Goal: Information Seeking & Learning: Check status

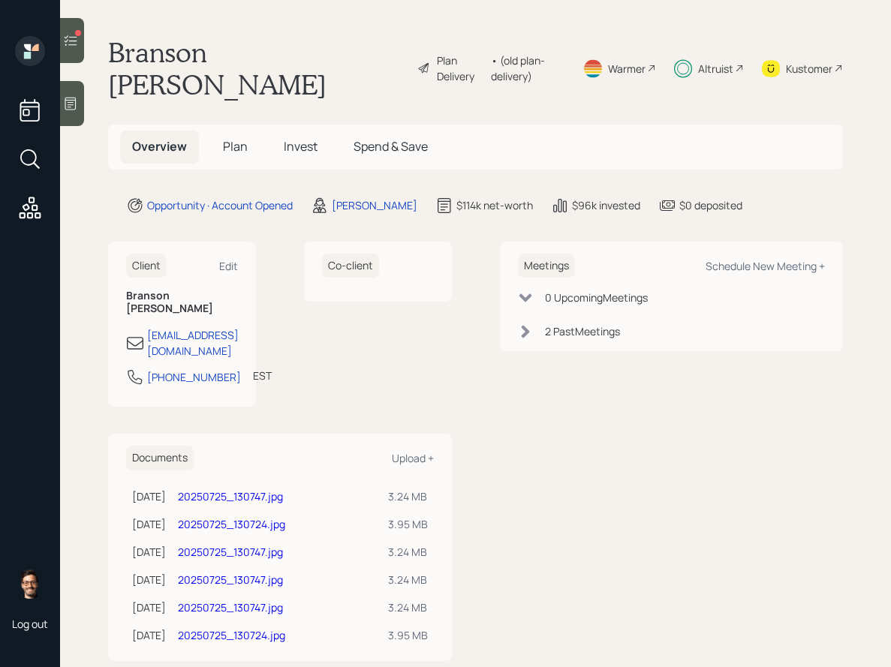
click at [315, 138] on span "Invest" at bounding box center [301, 146] width 34 height 17
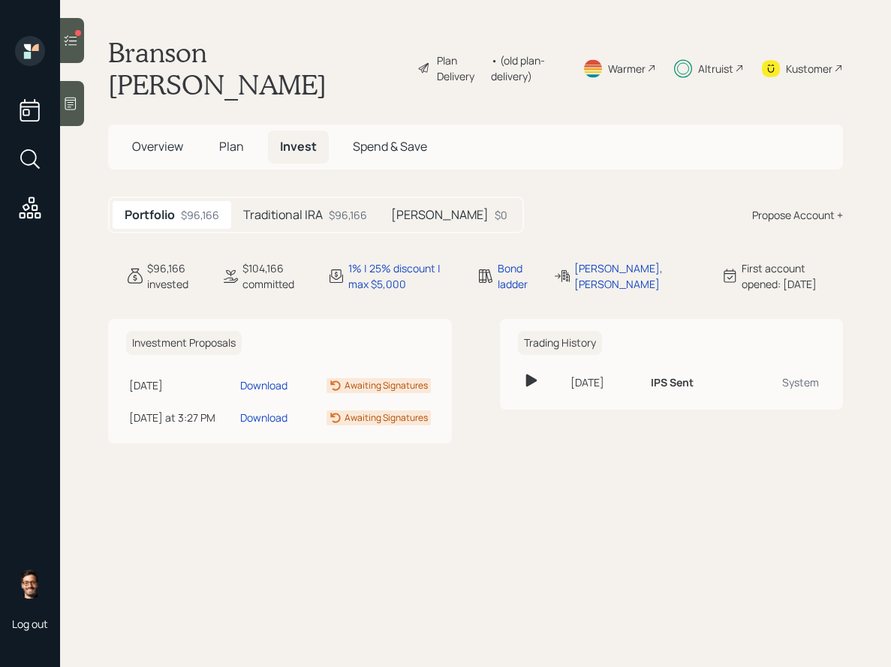
click at [242, 138] on span "Plan" at bounding box center [231, 146] width 25 height 17
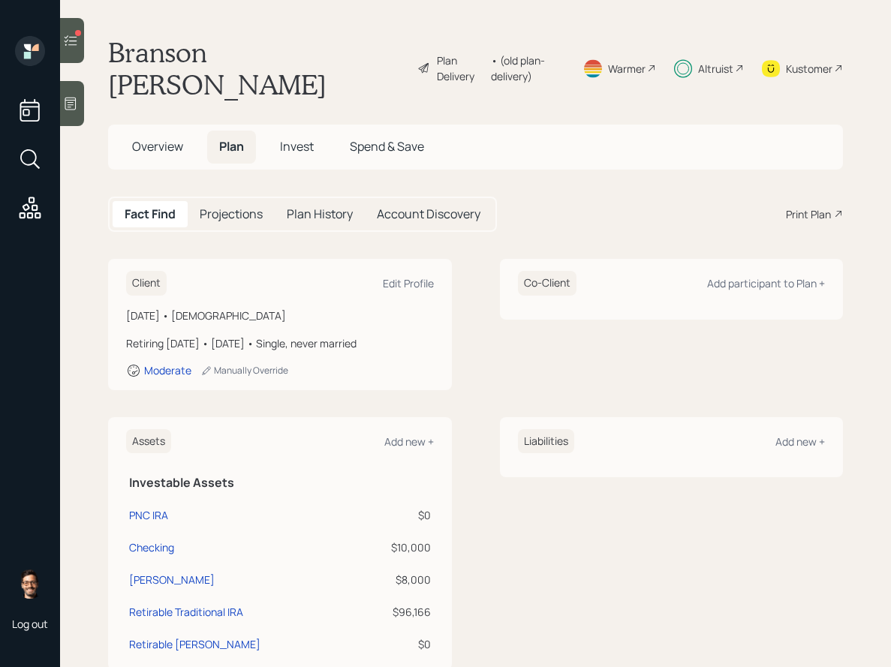
click at [282, 138] on span "Invest" at bounding box center [297, 146] width 34 height 17
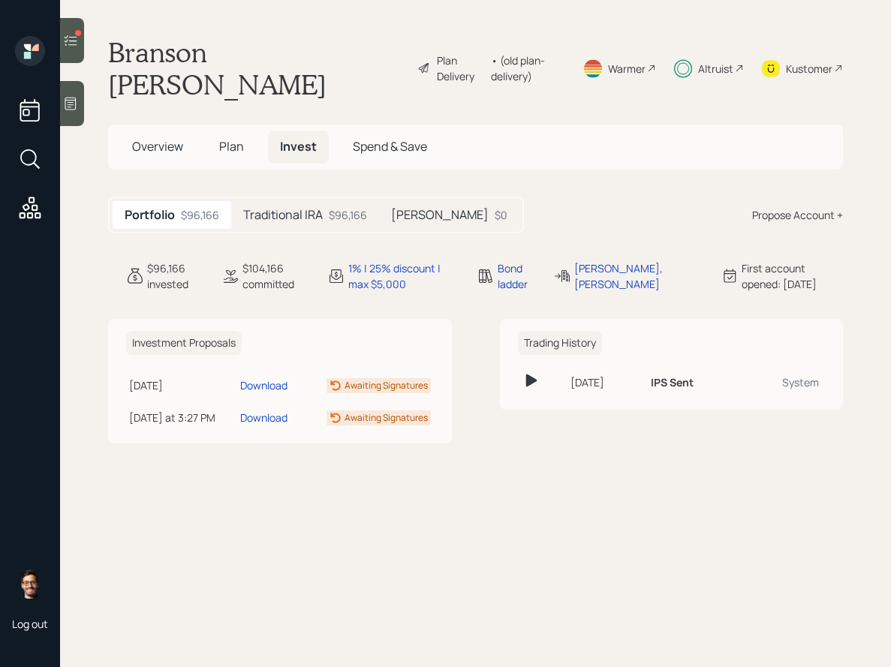
click at [291, 208] on h5 "Traditional IRA" at bounding box center [283, 215] width 80 height 14
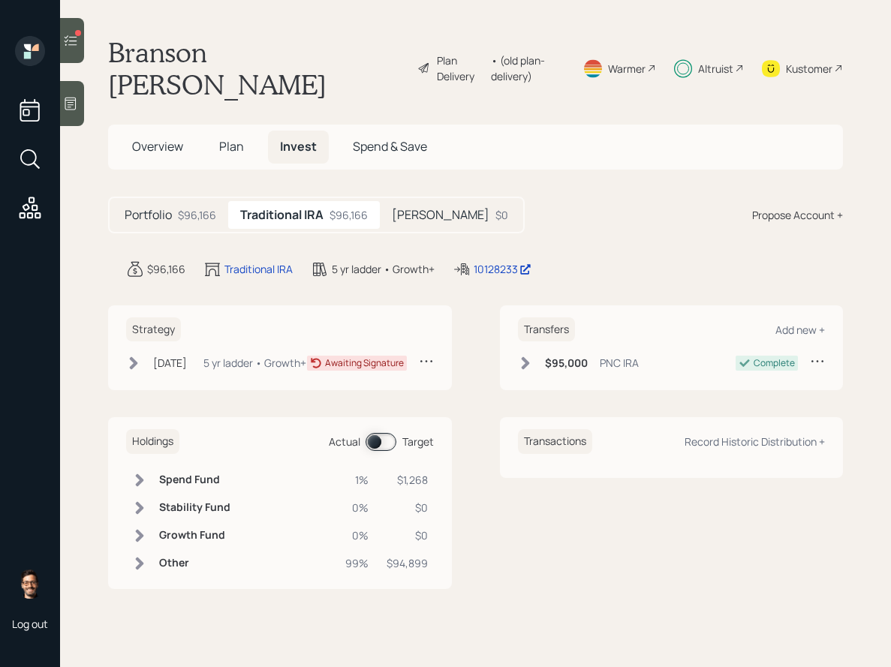
click at [208, 207] on div "$96,166" at bounding box center [197, 215] width 38 height 16
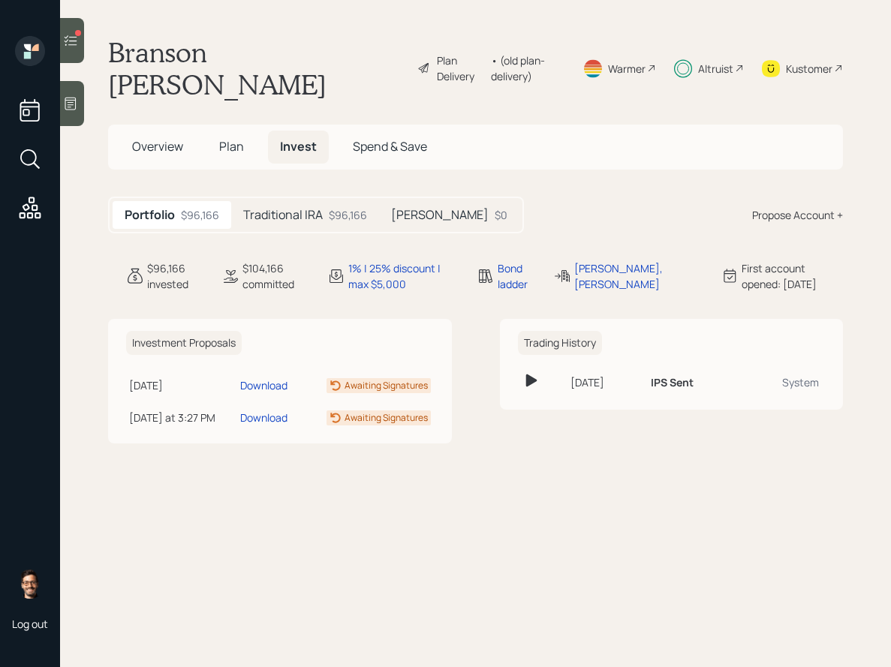
click at [232, 138] on span "Plan" at bounding box center [231, 146] width 25 height 17
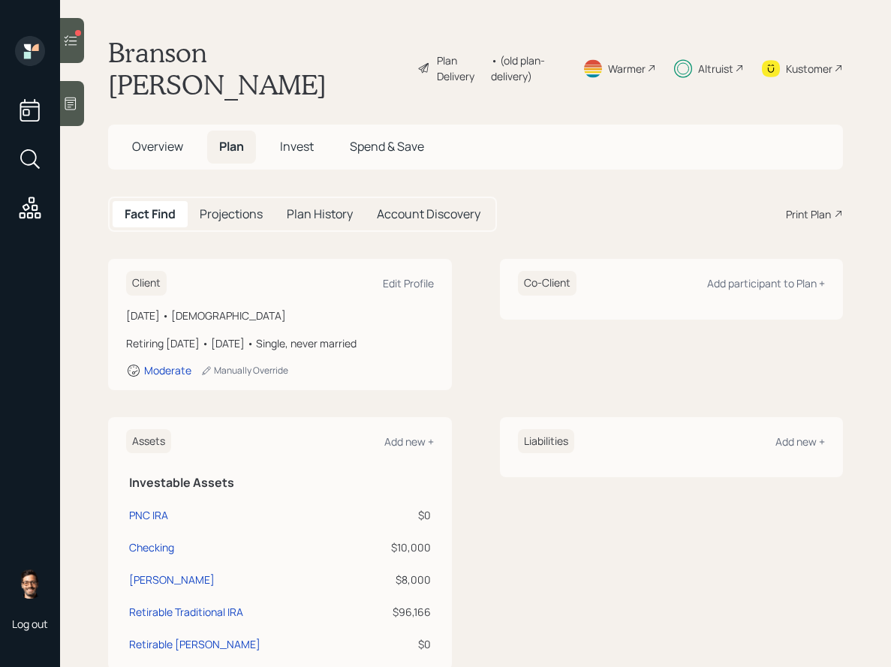
click at [164, 131] on h5 "Overview" at bounding box center [157, 147] width 75 height 32
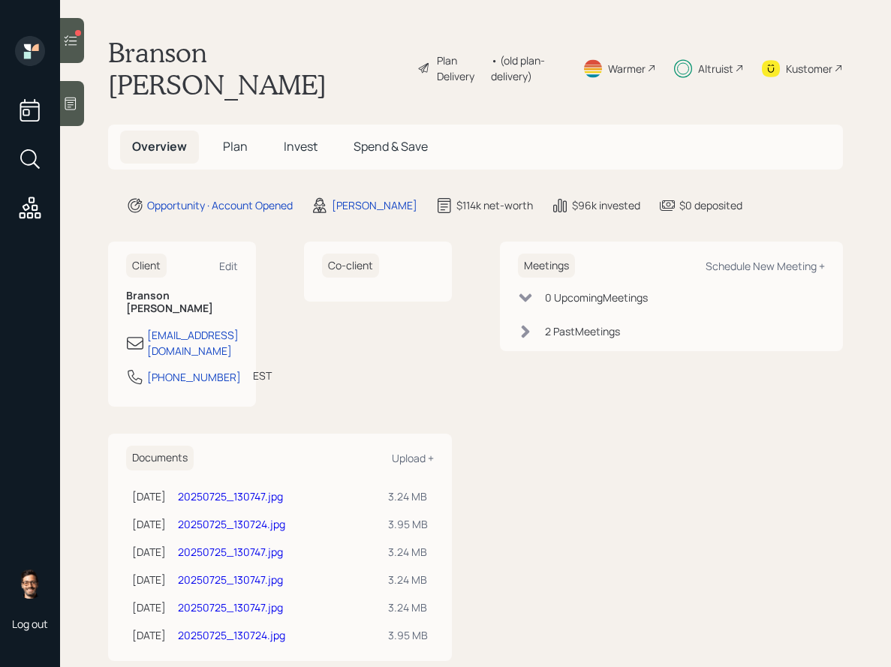
click at [243, 131] on h5 "Plan" at bounding box center [235, 147] width 49 height 32
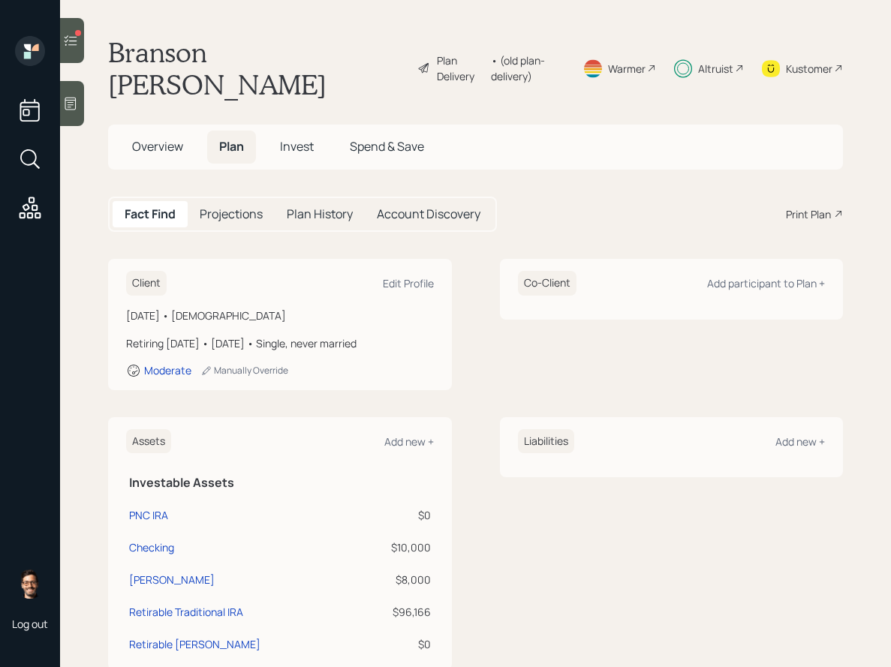
click at [167, 138] on span "Overview" at bounding box center [157, 146] width 51 height 17
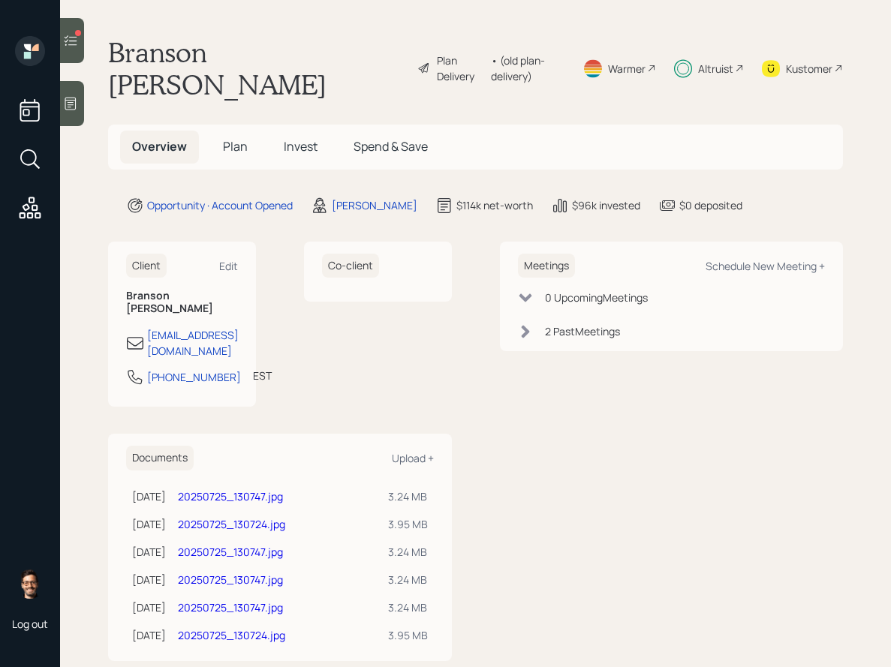
click at [227, 138] on span "Plan" at bounding box center [235, 146] width 25 height 17
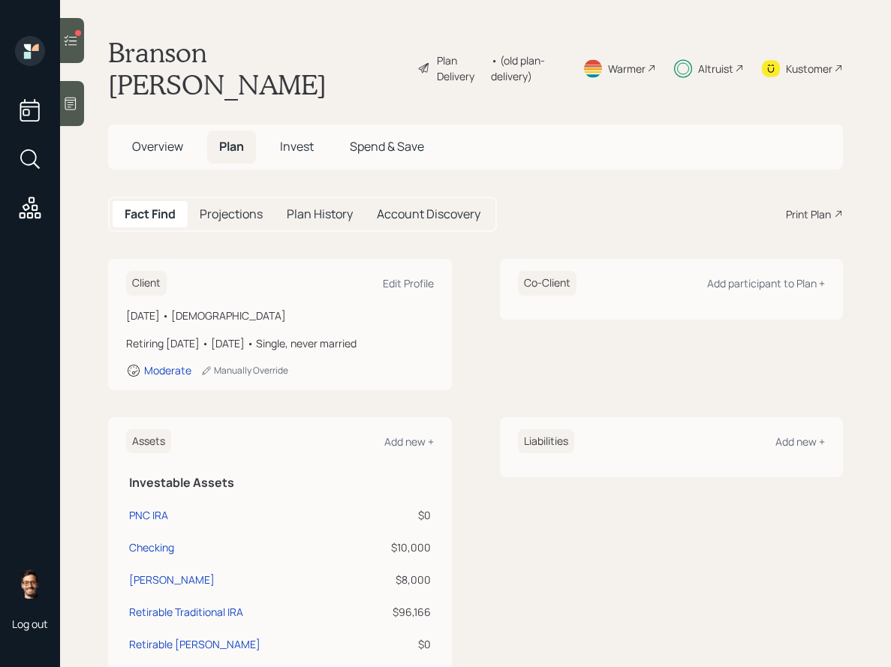
click at [278, 131] on h5 "Invest" at bounding box center [297, 147] width 58 height 32
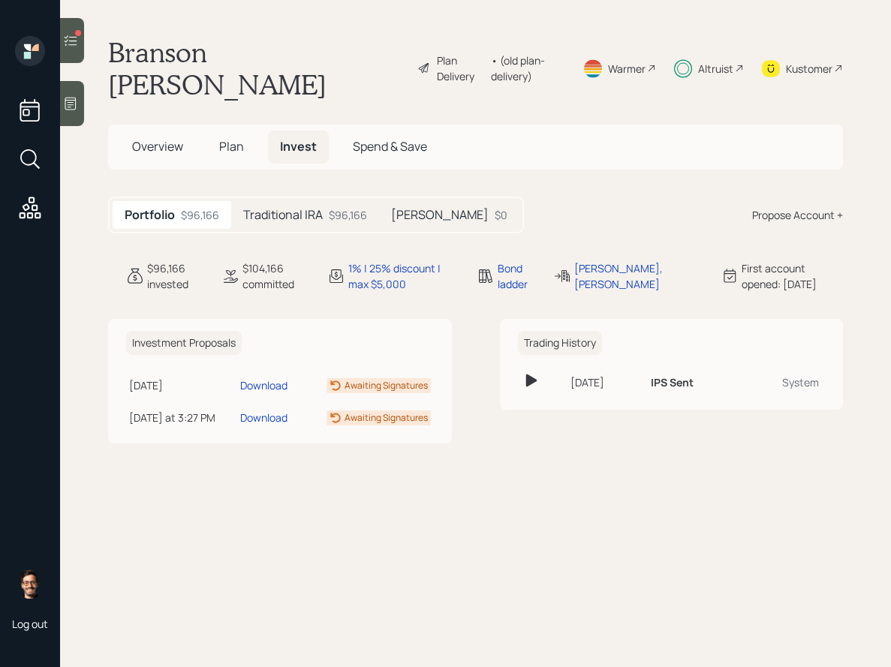
click at [224, 138] on span "Plan" at bounding box center [231, 146] width 25 height 17
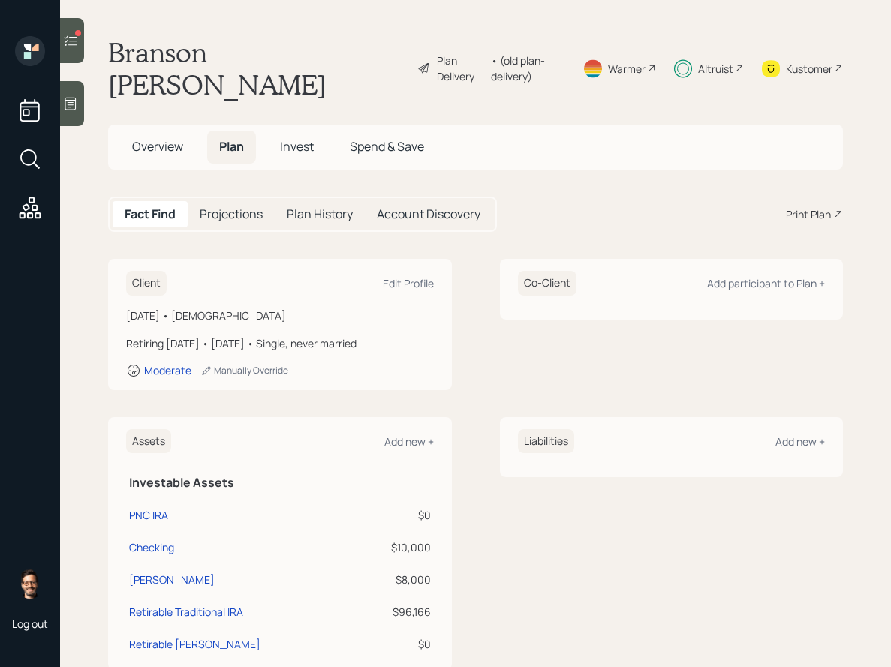
click at [305, 138] on span "Invest" at bounding box center [297, 146] width 34 height 17
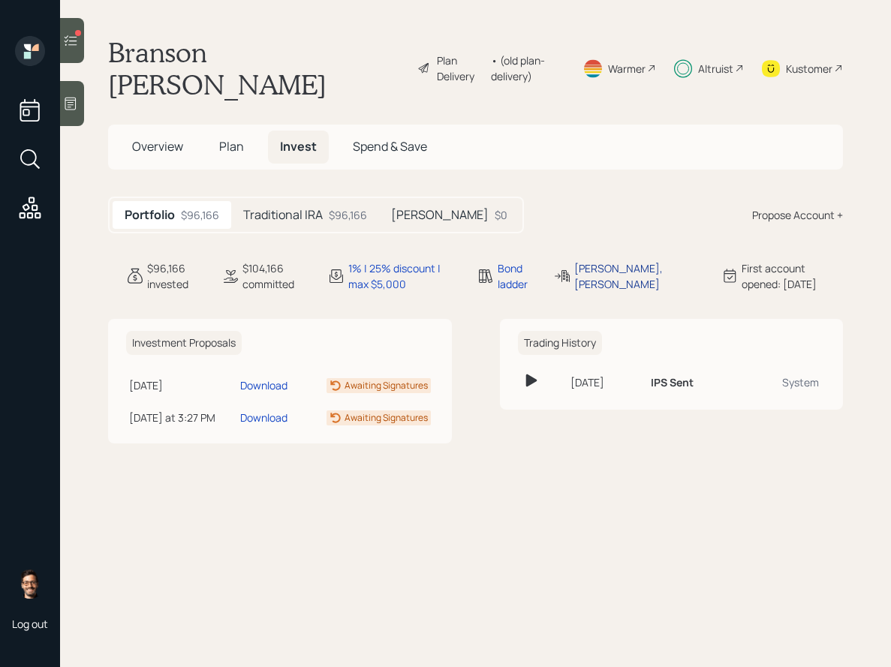
click at [615, 260] on div "[PERSON_NAME], [PERSON_NAME]" at bounding box center [638, 276] width 128 height 32
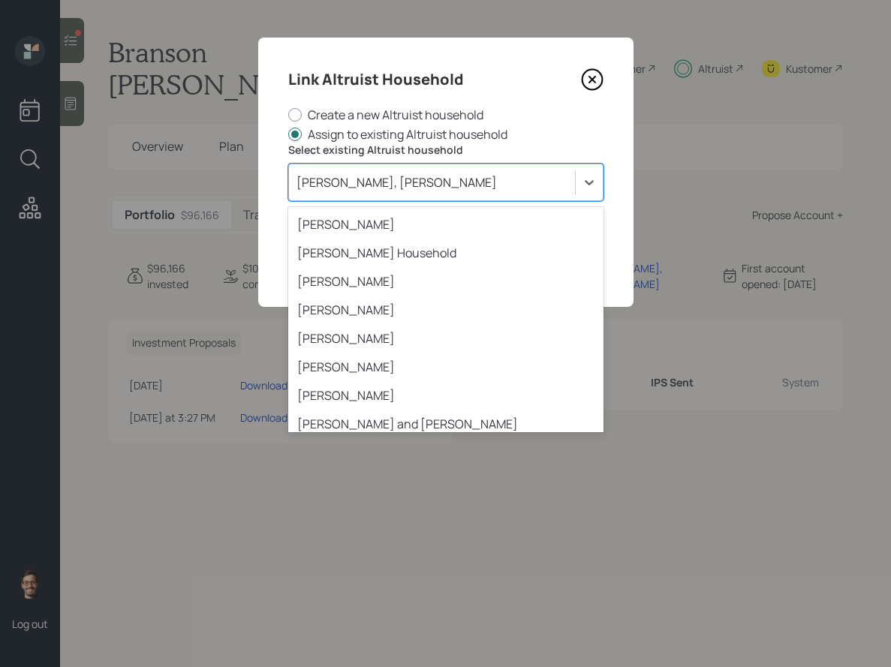
click at [455, 189] on div "[PERSON_NAME], [PERSON_NAME]" at bounding box center [432, 183] width 286 height 26
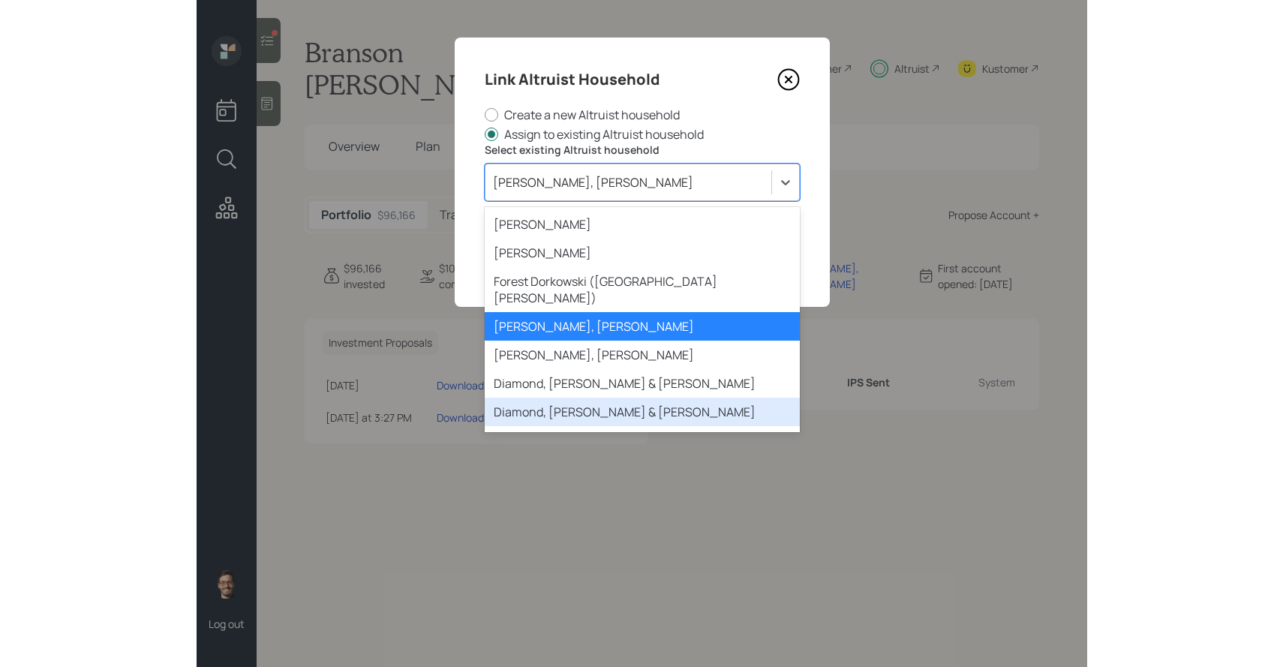
scroll to position [1743, 0]
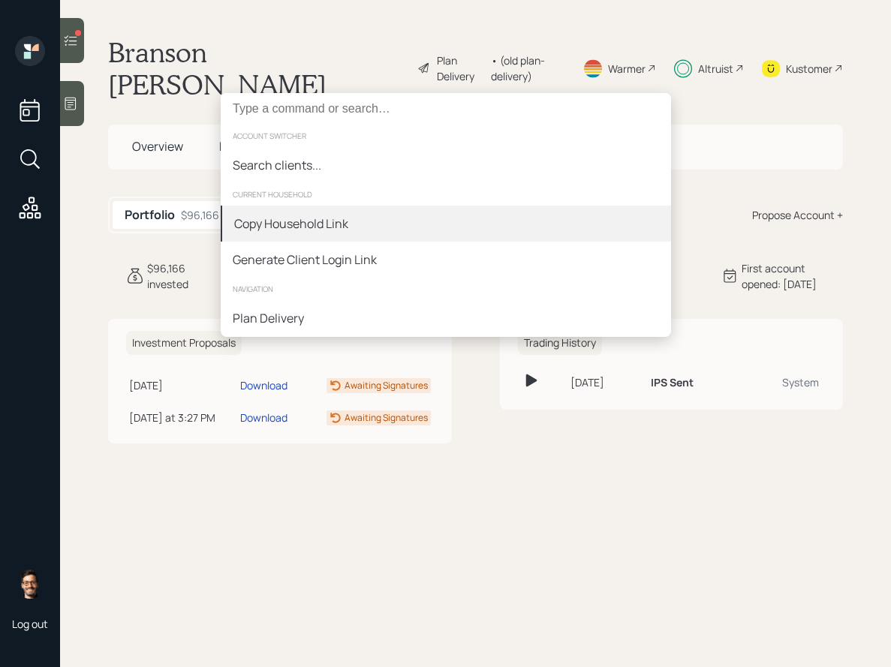
click at [376, 218] on div "Copy Household Link" at bounding box center [446, 224] width 450 height 36
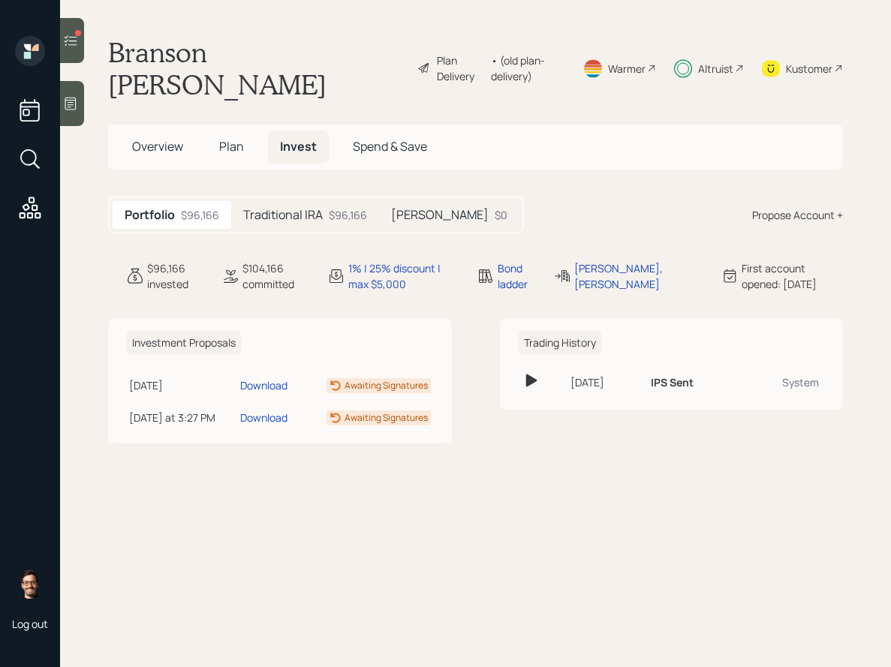
click at [318, 208] on h5 "Traditional IRA" at bounding box center [283, 215] width 80 height 14
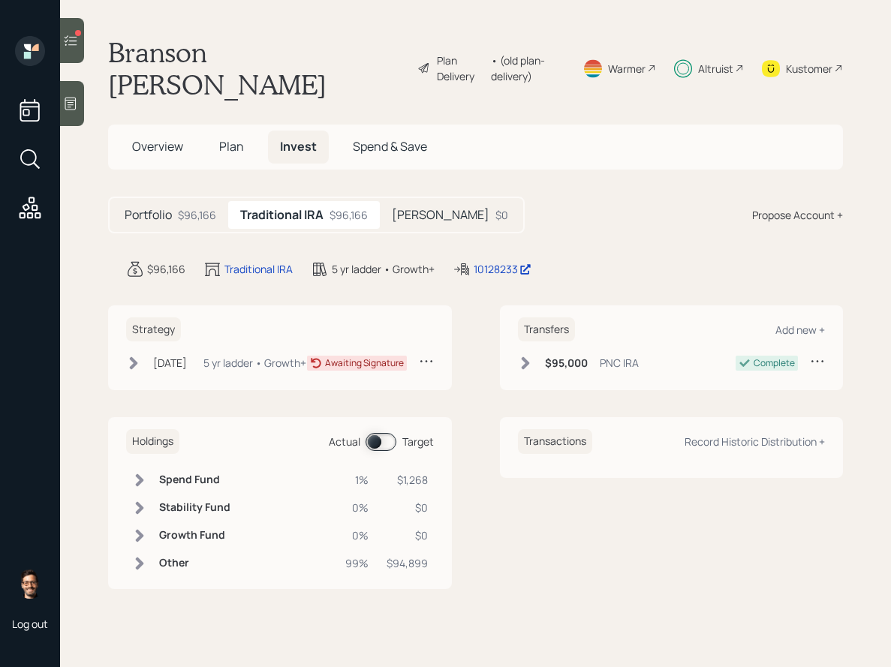
click at [139, 356] on icon at bounding box center [133, 363] width 15 height 15
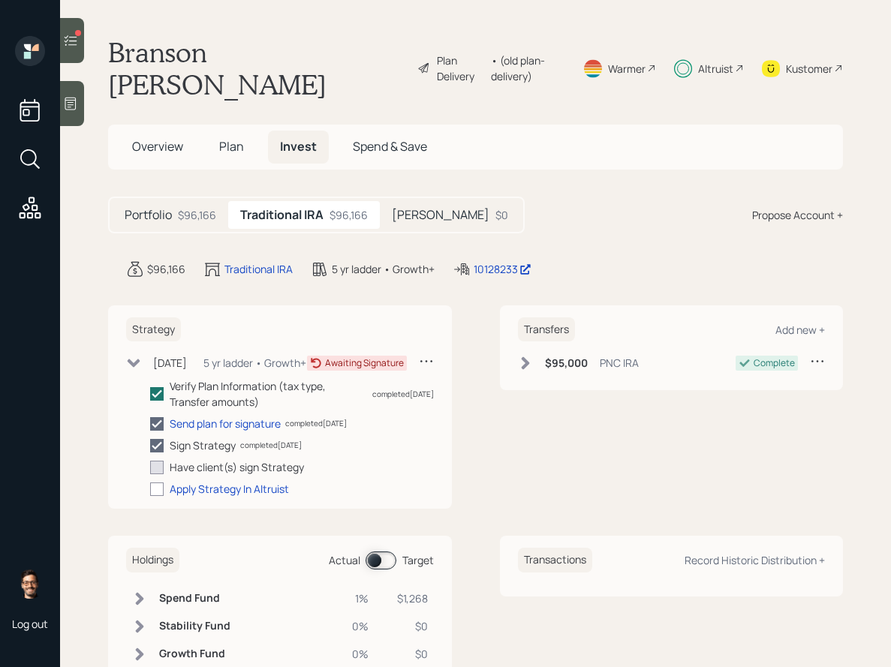
click at [139, 356] on icon at bounding box center [133, 363] width 15 height 15
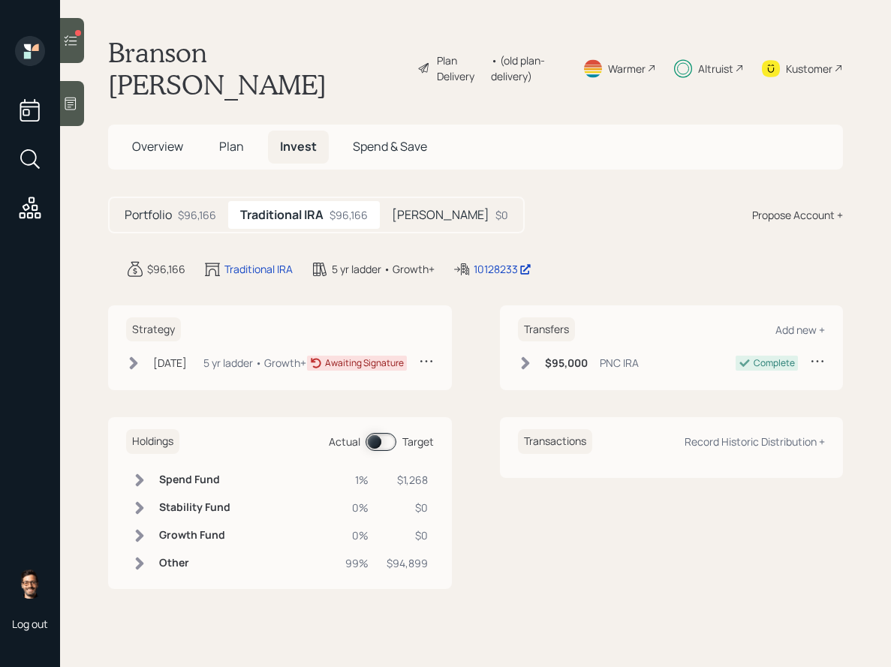
click at [71, 46] on icon at bounding box center [70, 40] width 15 height 15
